Goal: Task Accomplishment & Management: Use online tool/utility

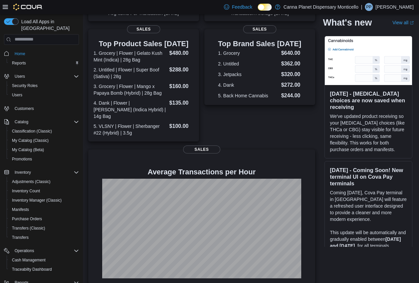
scroll to position [76, 0]
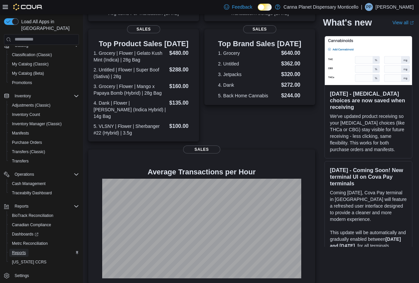
click at [24, 250] on span "Reports" at bounding box center [19, 252] width 14 height 5
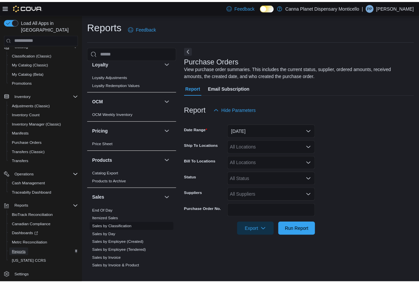
scroll to position [351, 0]
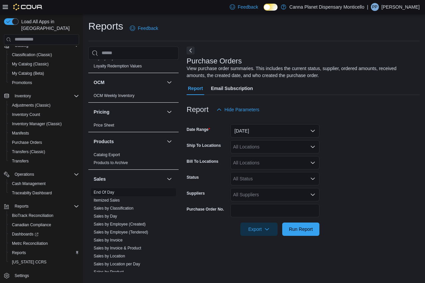
click at [112, 192] on link "End Of Day" at bounding box center [104, 192] width 21 height 5
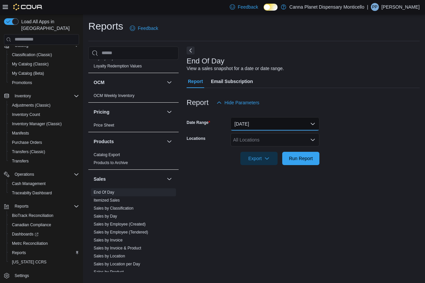
click at [257, 124] on button "[DATE]" at bounding box center [274, 123] width 89 height 13
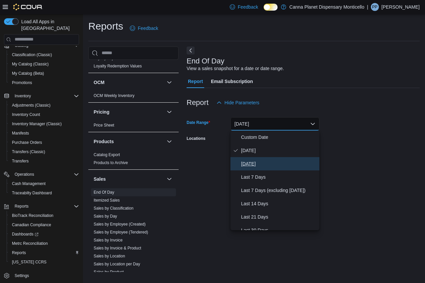
click at [267, 163] on span "[DATE]" at bounding box center [279, 164] width 76 height 8
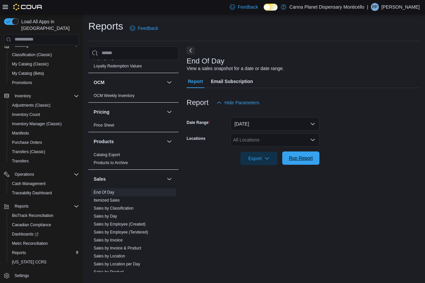
click at [297, 162] on span "Run Report" at bounding box center [300, 157] width 29 height 13
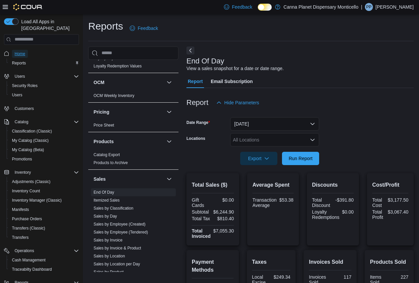
click at [23, 51] on span "Home" at bounding box center [20, 53] width 11 height 5
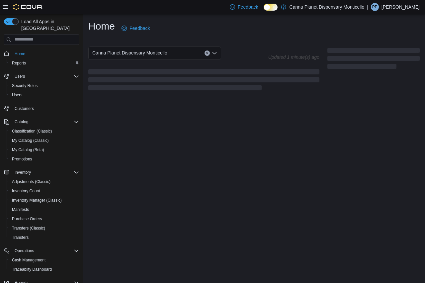
click at [395, 4] on p "[PERSON_NAME]" at bounding box center [400, 7] width 38 height 8
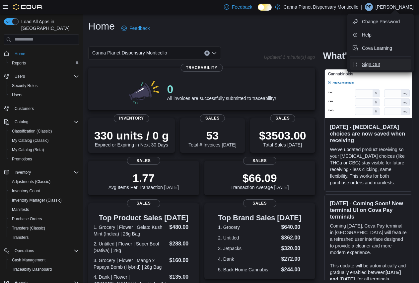
click at [358, 63] on icon "button" at bounding box center [355, 64] width 5 height 5
